Goal: Navigation & Orientation: Find specific page/section

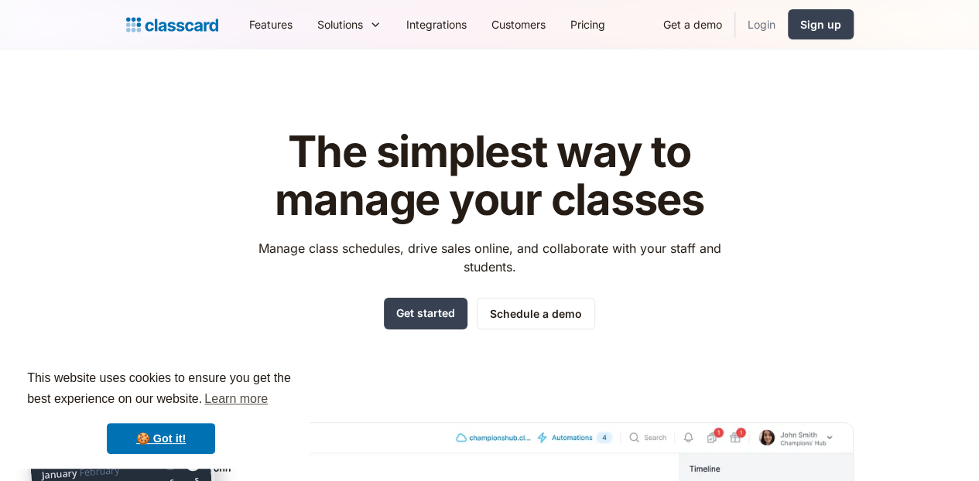
click at [788, 22] on link "Login" at bounding box center [761, 24] width 53 height 35
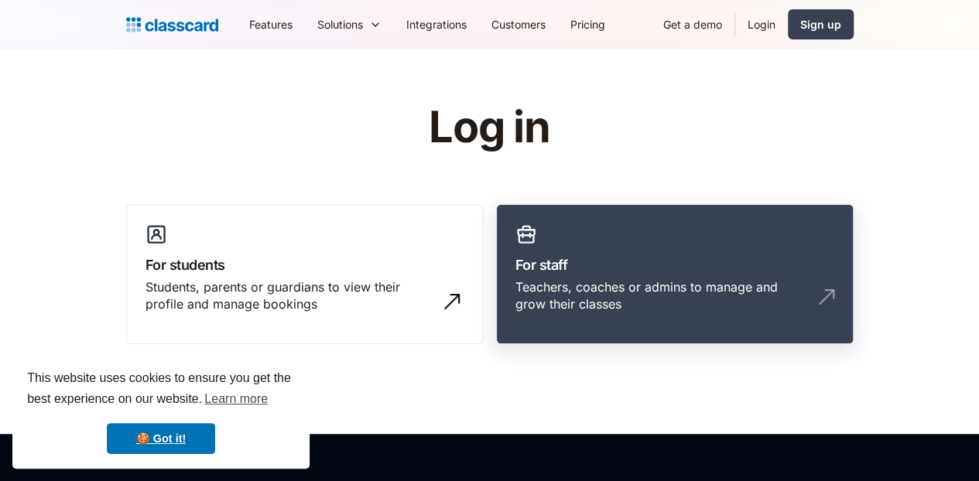
click at [546, 264] on h3 "For staff" at bounding box center [674, 265] width 319 height 21
